Goal: Use online tool/utility

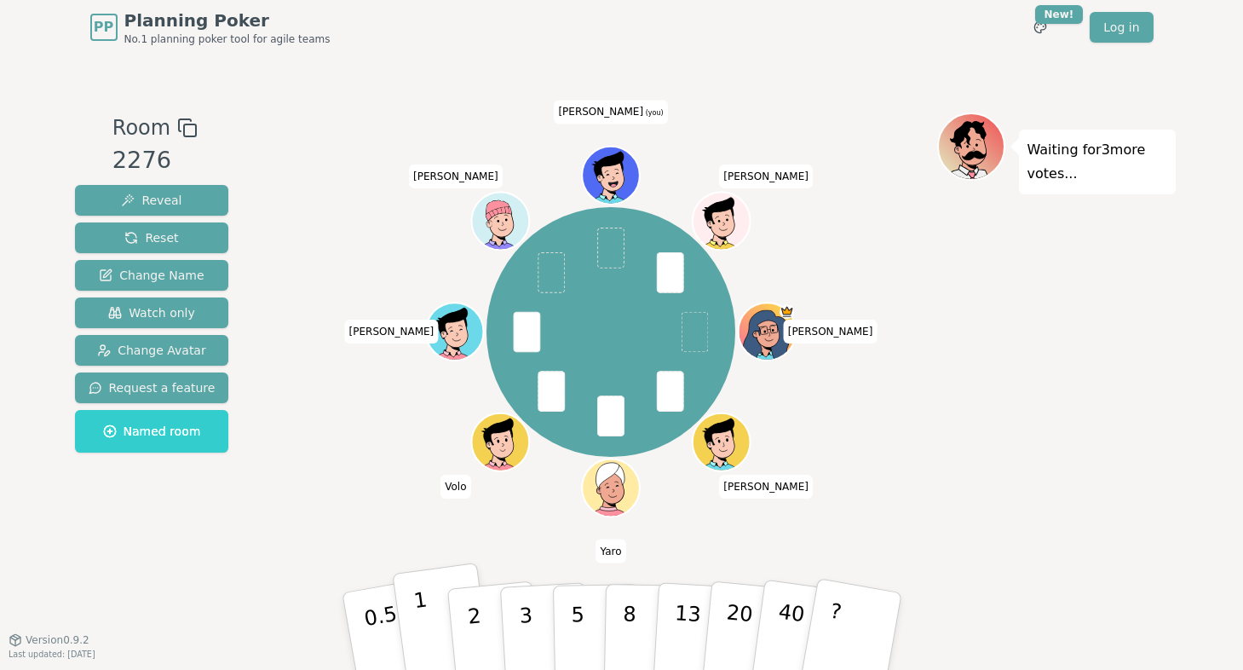
click at [432, 636] on button "1" at bounding box center [442, 631] width 101 height 138
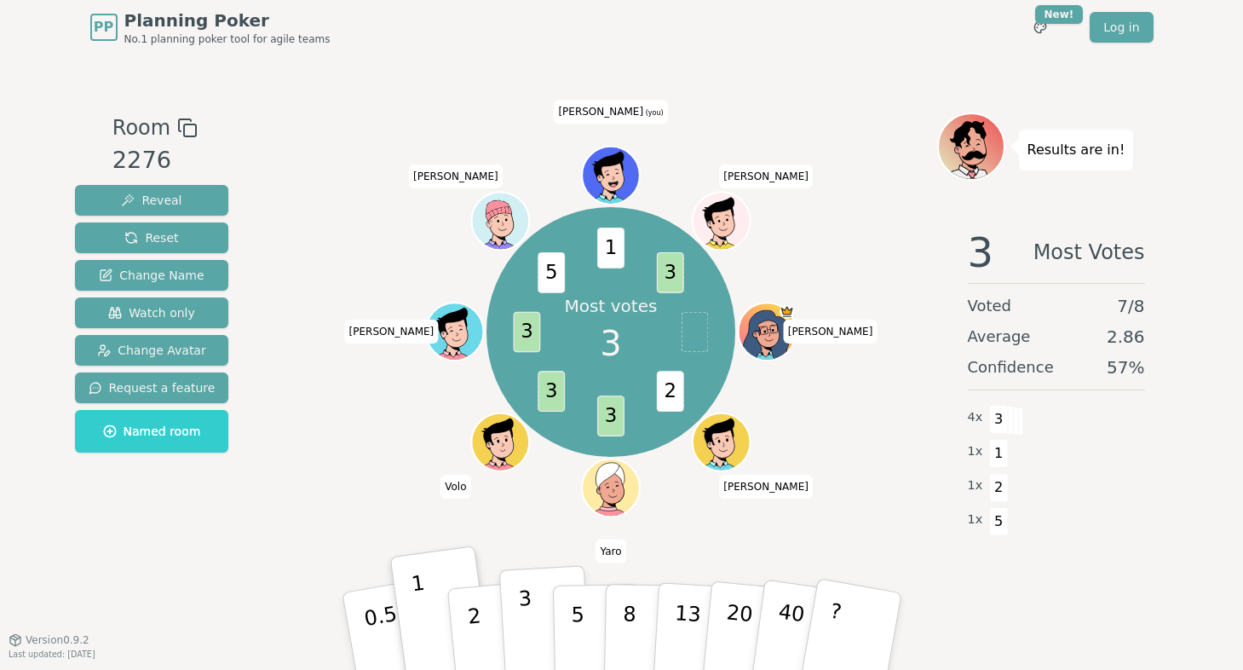
click at [527, 650] on p "3" at bounding box center [526, 632] width 19 height 93
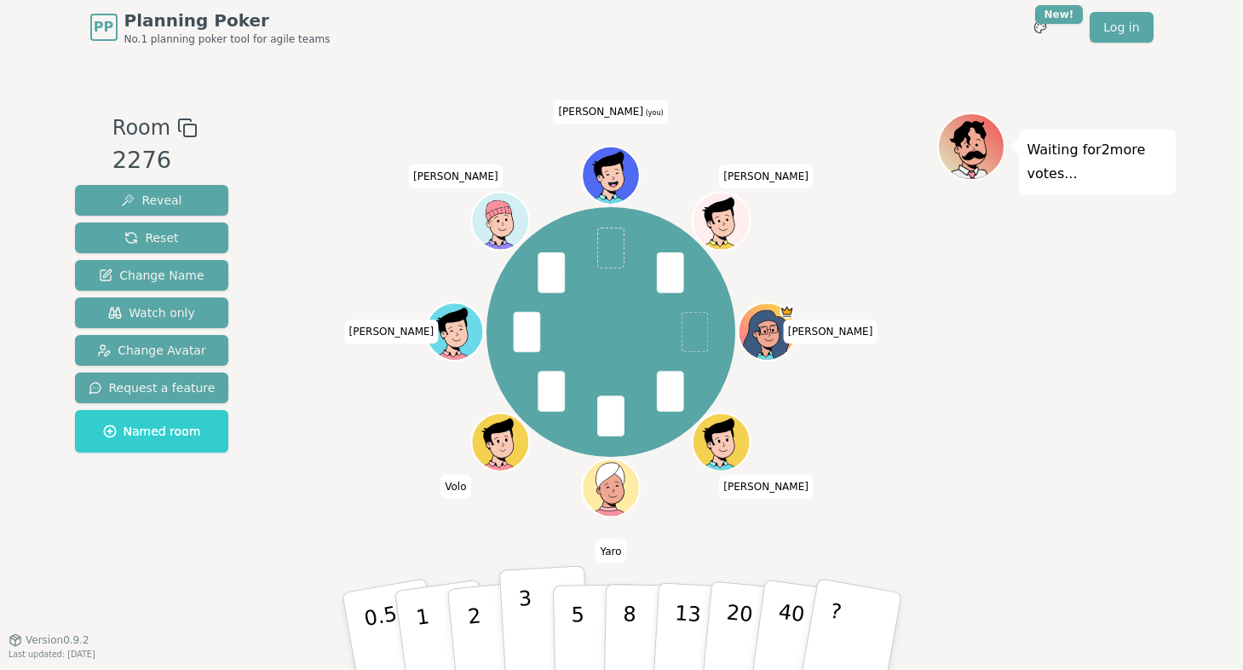
click at [528, 616] on p "3" at bounding box center [526, 632] width 19 height 93
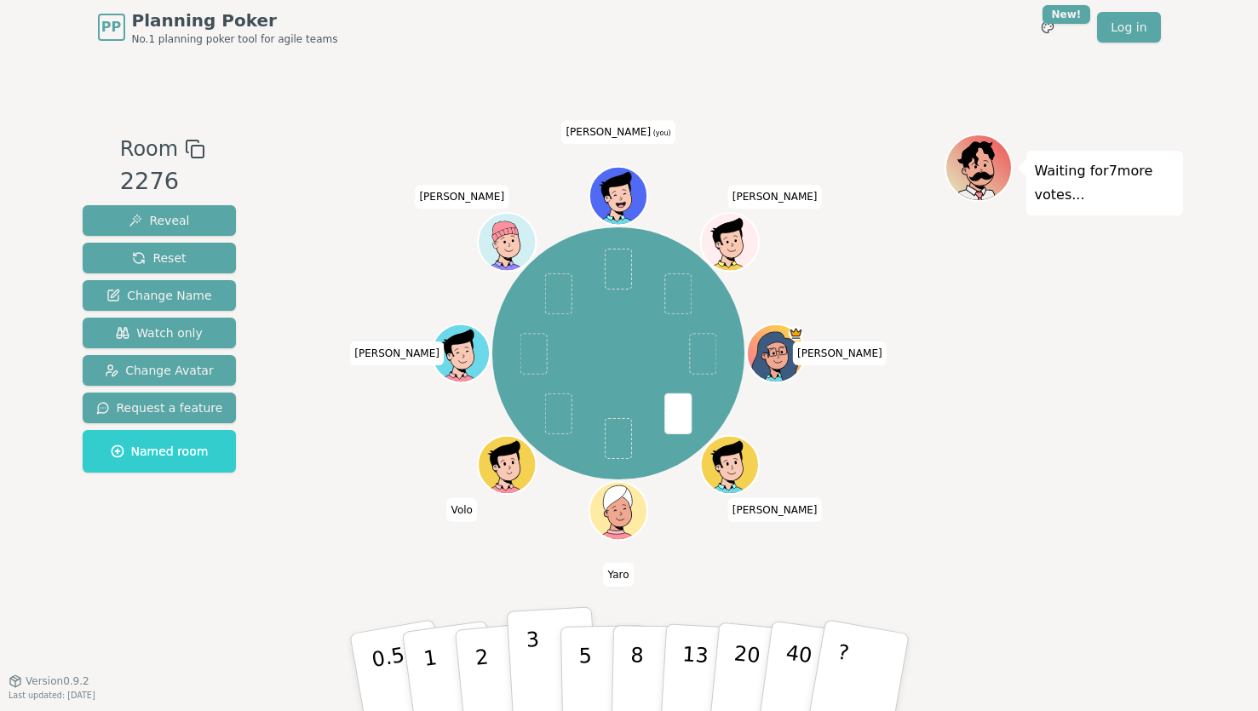
click at [526, 652] on p "3" at bounding box center [534, 674] width 19 height 93
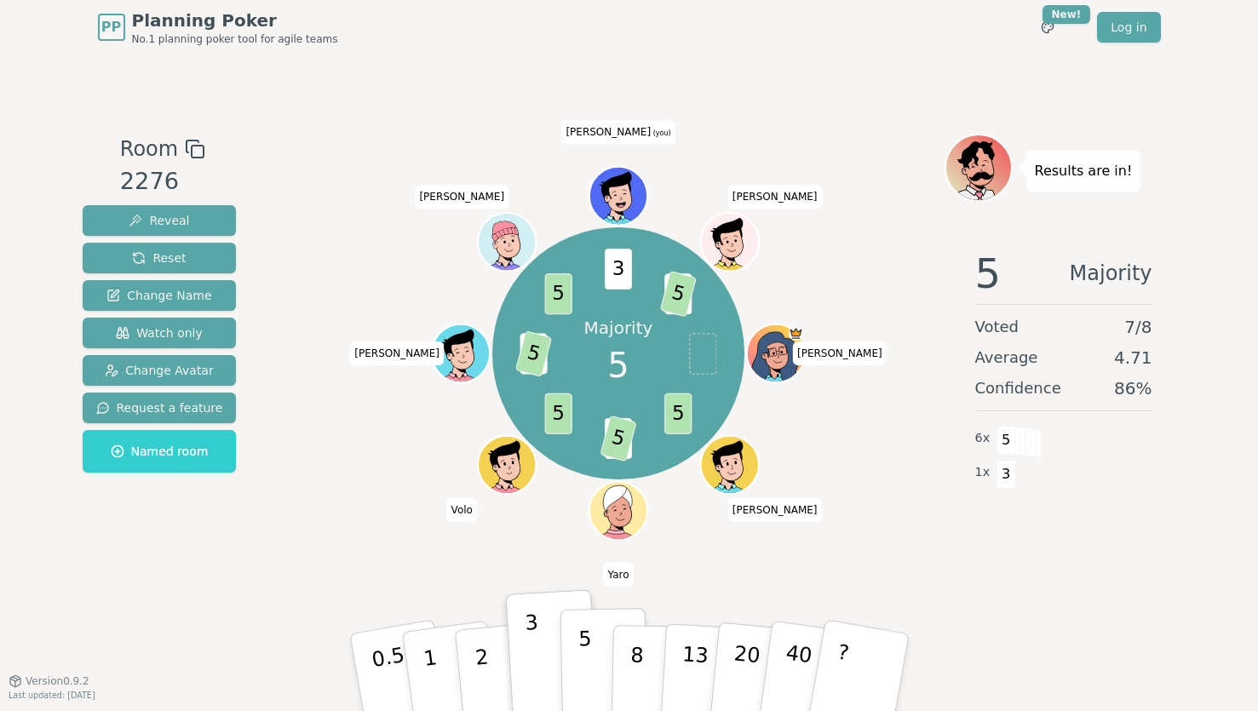
click at [585, 666] on p "5" at bounding box center [585, 673] width 14 height 92
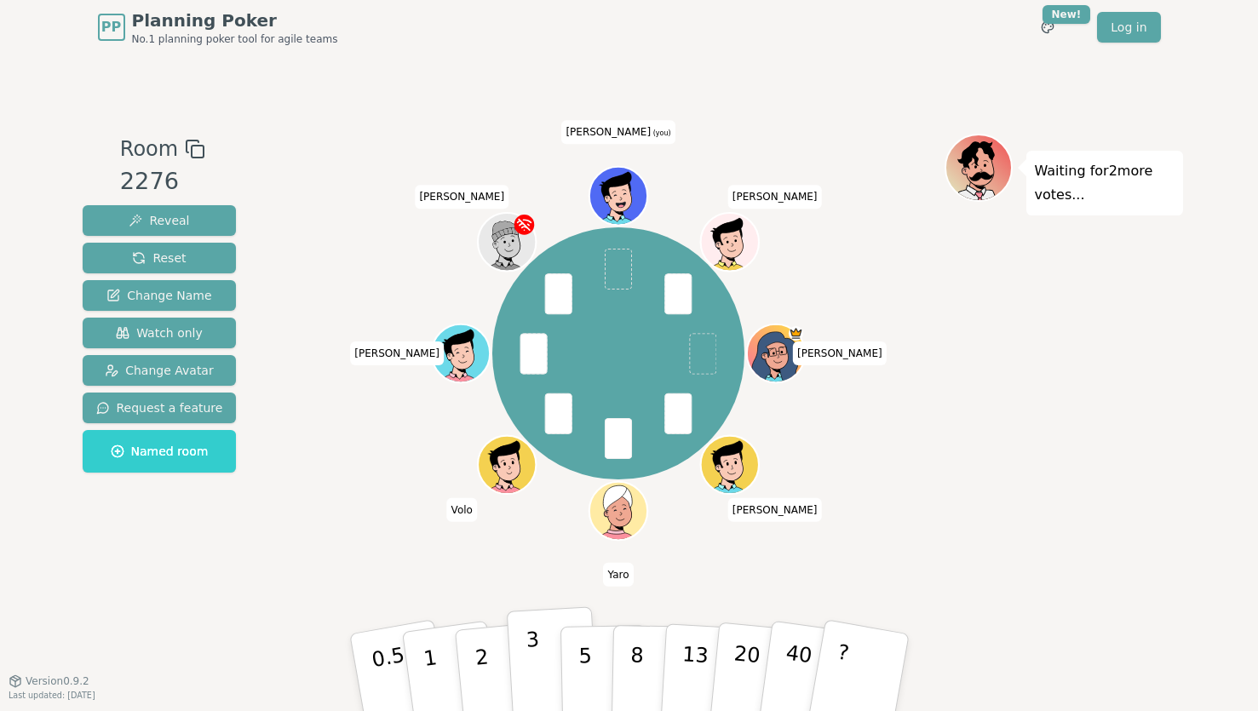
click at [553, 662] on button "3" at bounding box center [552, 673] width 93 height 133
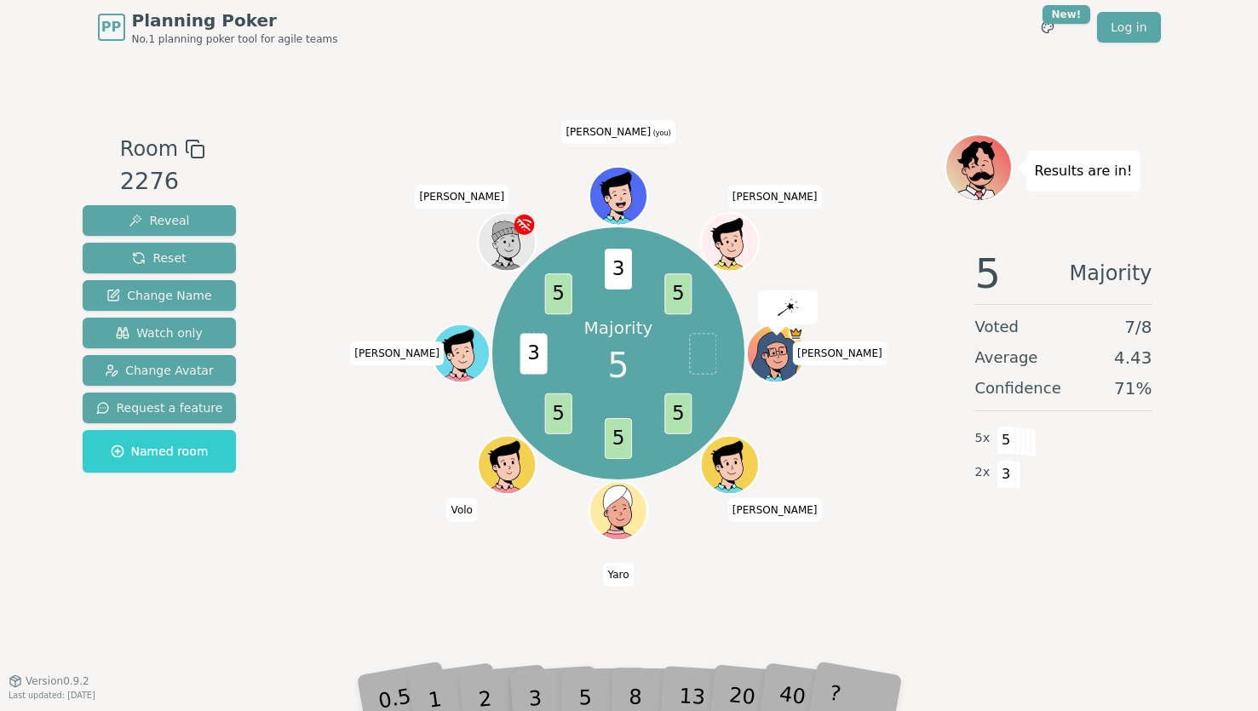
click at [586, 695] on div "5" at bounding box center [604, 672] width 52 height 60
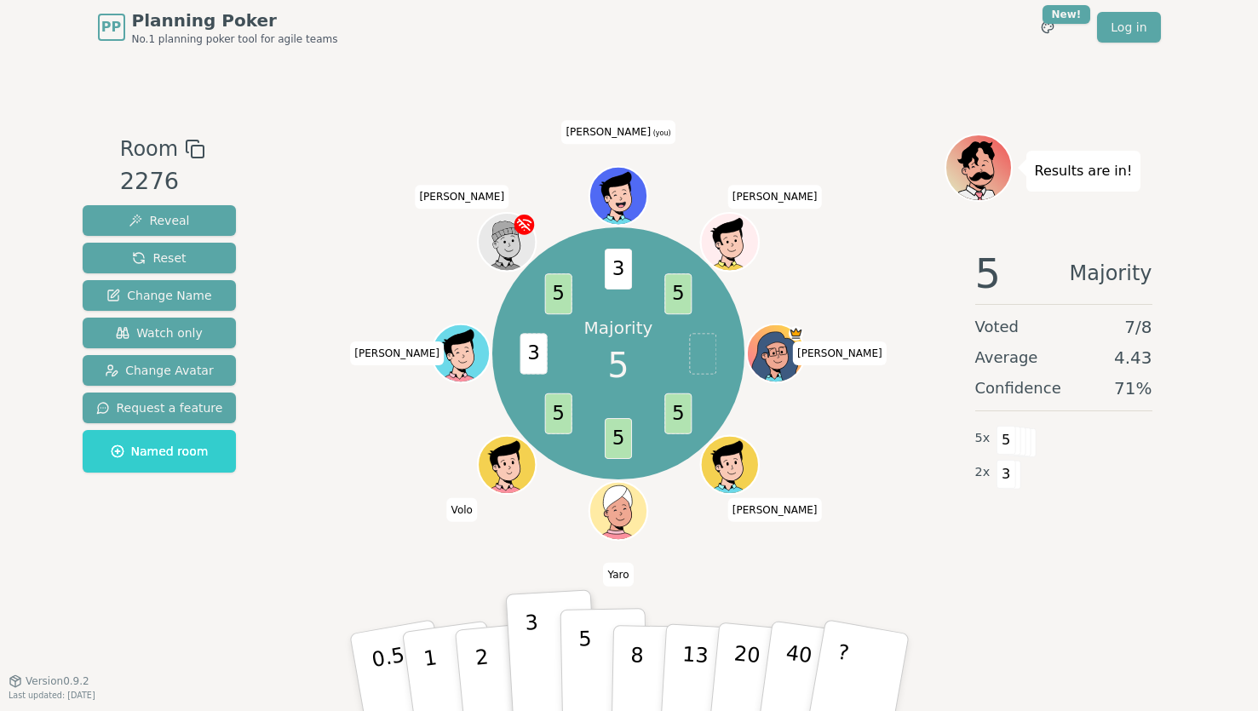
click at [595, 649] on button "5" at bounding box center [604, 673] width 88 height 130
